Goal: Navigation & Orientation: Understand site structure

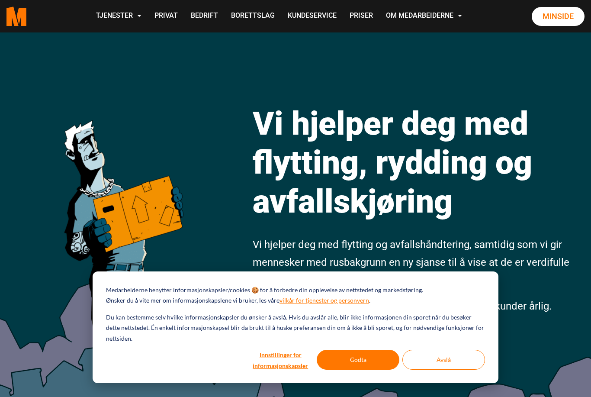
scroll to position [7, 0]
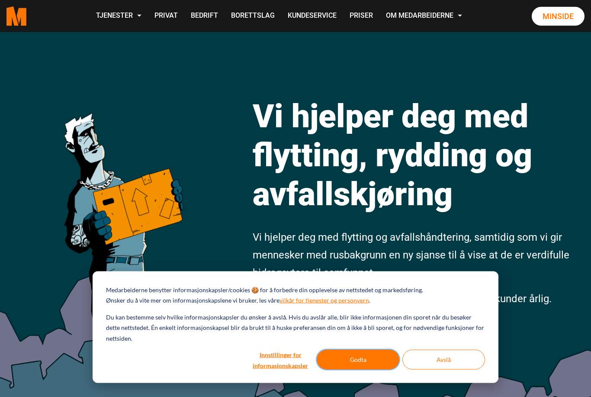
click at [336, 369] on button "Godta" at bounding box center [358, 359] width 83 height 20
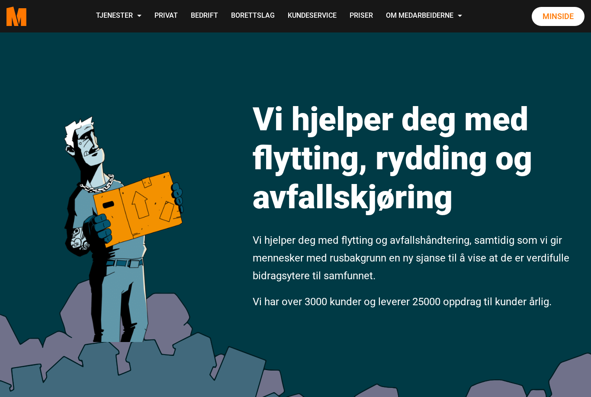
scroll to position [11, 0]
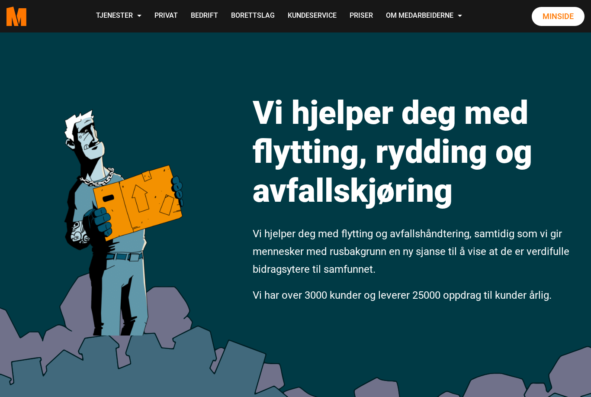
click at [0, 0] on link "Om oss" at bounding box center [0, 0] width 0 height 0
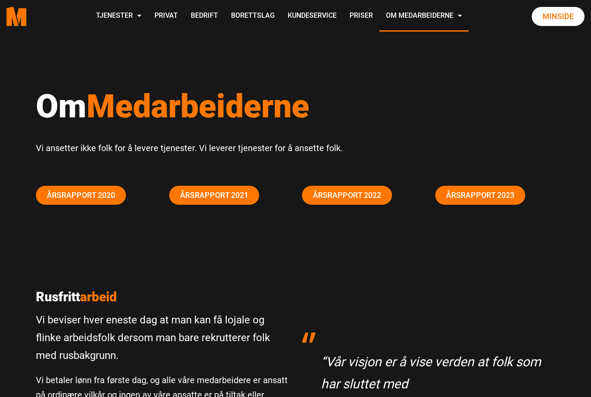
click at [19, 26] on polygon "Medarbeiderne start page" at bounding box center [12, 15] width 12 height 19
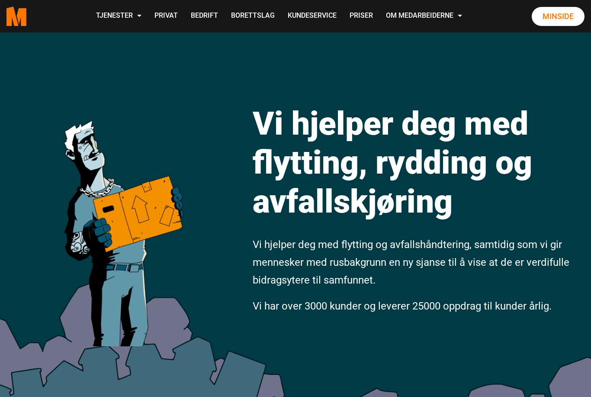
click at [0, 0] on link "Våre partnere" at bounding box center [0, 0] width 0 height 0
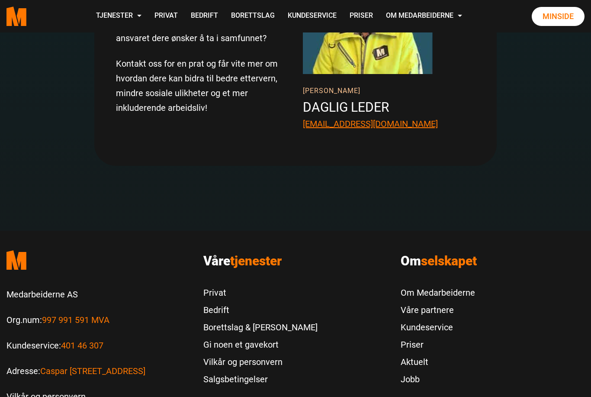
scroll to position [1773, 0]
